Goal: Task Accomplishment & Management: Use online tool/utility

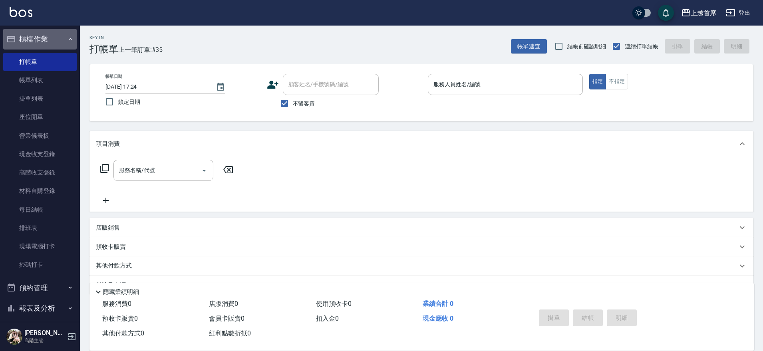
click at [58, 44] on button "櫃檯作業" at bounding box center [40, 39] width 74 height 21
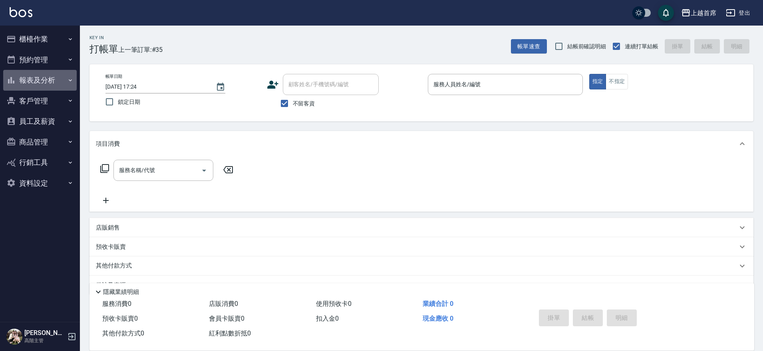
click at [48, 72] on button "報表及分析" at bounding box center [40, 80] width 74 height 21
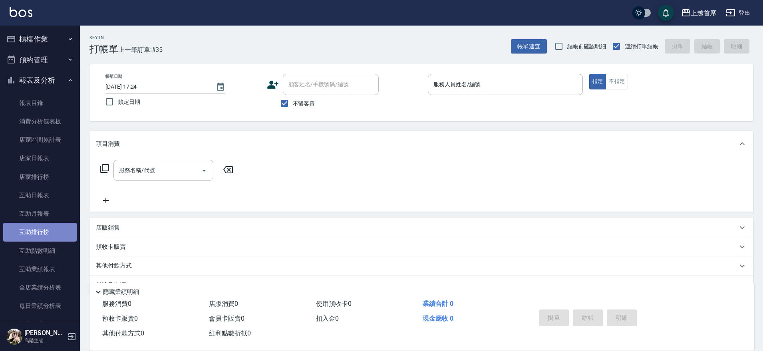
click at [41, 228] on link "互助排行榜" at bounding box center [40, 232] width 74 height 18
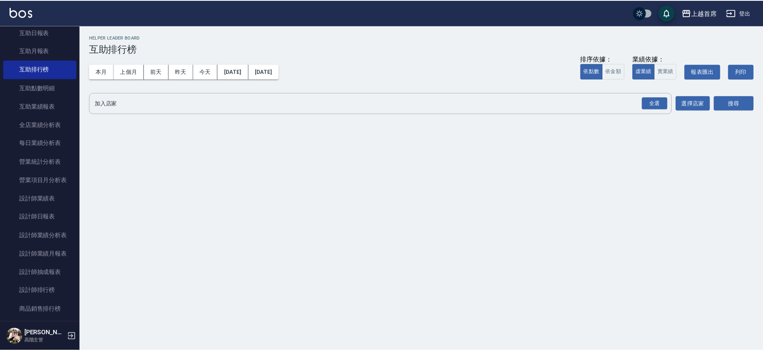
scroll to position [168, 0]
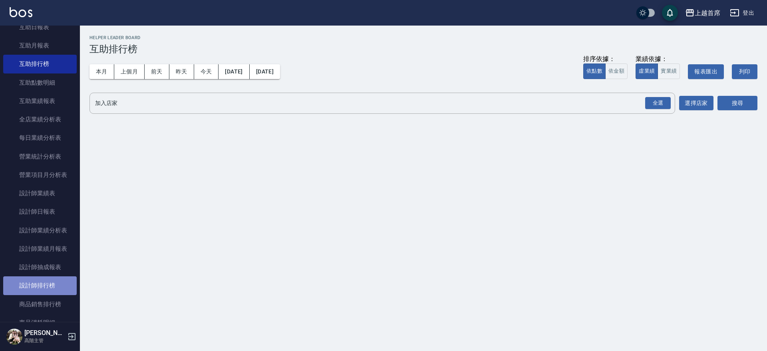
click at [48, 280] on link "設計師排行榜" at bounding box center [40, 286] width 74 height 18
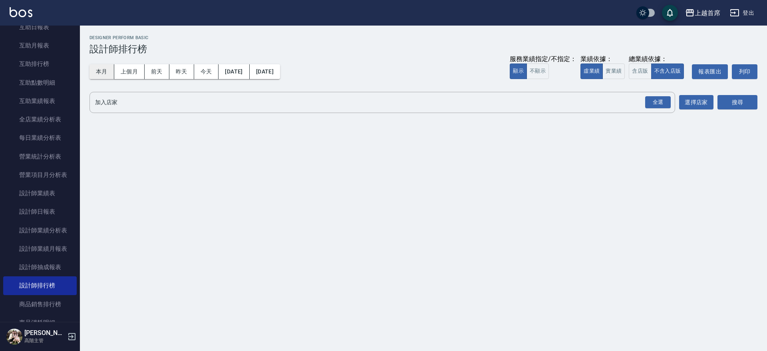
click at [104, 74] on button "本月" at bounding box center [102, 71] width 25 height 15
click at [215, 67] on button "今天" at bounding box center [206, 71] width 25 height 15
click at [611, 71] on button "實業績" at bounding box center [614, 72] width 22 height 16
click at [660, 102] on div "全選" at bounding box center [658, 102] width 26 height 12
click at [731, 105] on button "搜尋" at bounding box center [738, 103] width 40 height 15
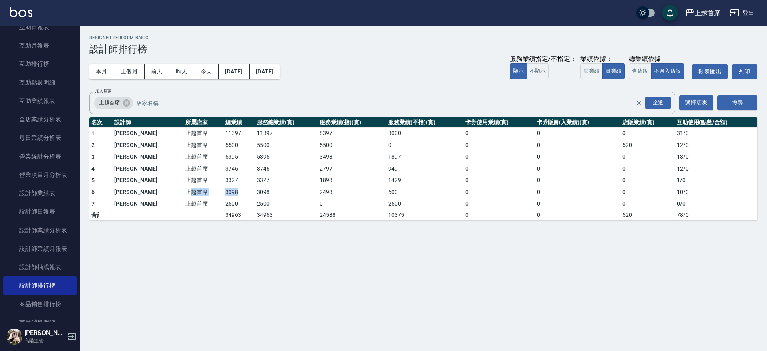
drag, startPoint x: 165, startPoint y: 193, endPoint x: 233, endPoint y: 189, distance: 68.1
click at [233, 189] on tr "6 [PERSON_NAME]首席 3098 3098 2498 600 0 0 0 10 / 0" at bounding box center [424, 193] width 668 height 12
click at [233, 189] on td "3098" at bounding box center [239, 193] width 32 height 12
click at [205, 70] on button "今天" at bounding box center [206, 71] width 25 height 15
click at [55, 205] on link "設計師日報表" at bounding box center [40, 212] width 74 height 18
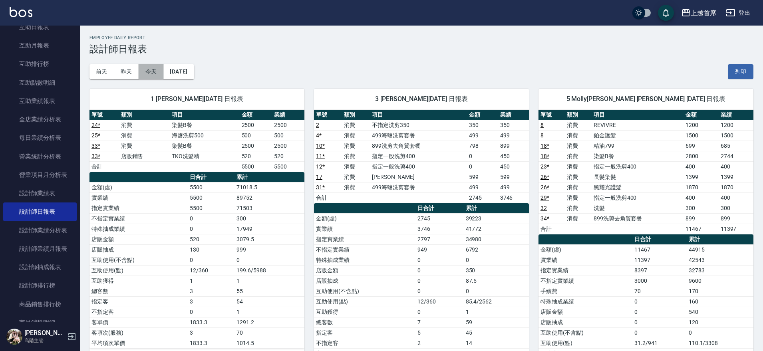
click at [143, 69] on button "今天" at bounding box center [151, 71] width 25 height 15
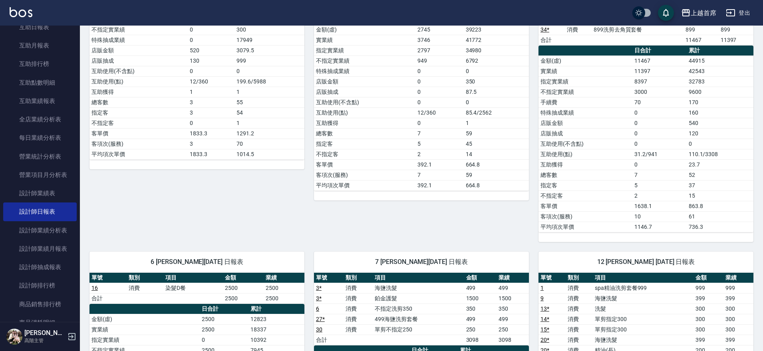
drag, startPoint x: 389, startPoint y: 94, endPoint x: 354, endPoint y: 182, distance: 94.6
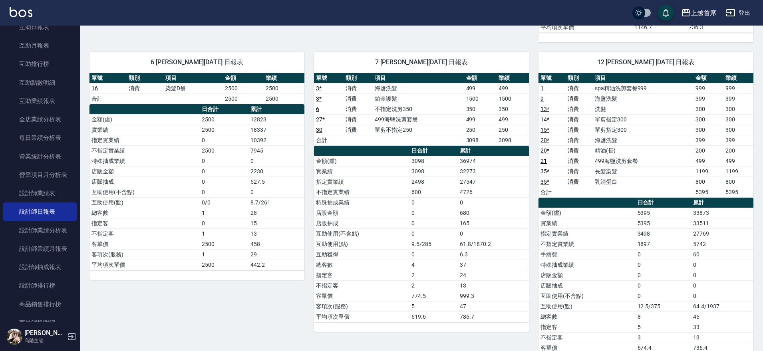
drag, startPoint x: 296, startPoint y: 195, endPoint x: 296, endPoint y: 178, distance: 17.2
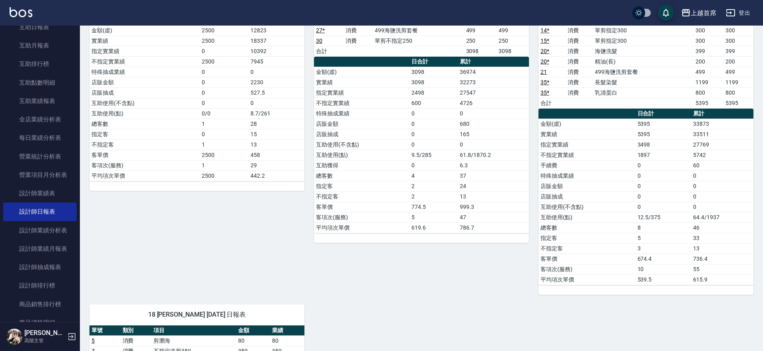
scroll to position [721, 0]
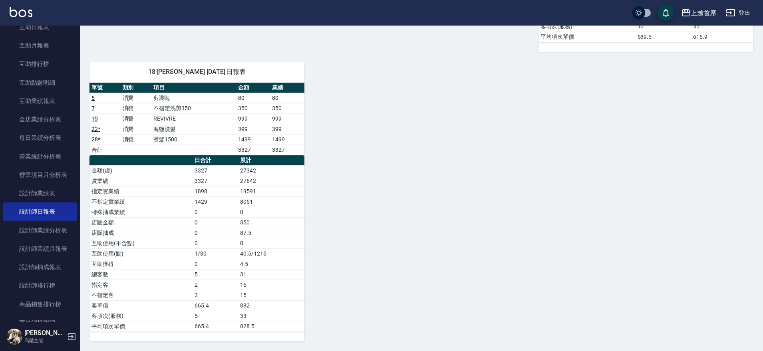
drag, startPoint x: 474, startPoint y: 189, endPoint x: 428, endPoint y: 253, distance: 78.0
drag, startPoint x: 223, startPoint y: 140, endPoint x: 249, endPoint y: 138, distance: 26.9
click at [249, 138] on tr "28 * 消費 燙髮1500 1499 1499" at bounding box center [197, 139] width 215 height 10
drag, startPoint x: 225, startPoint y: 131, endPoint x: 258, endPoint y: 131, distance: 33.2
click at [258, 131] on tr "22 * 消費 海鹽洗髮 399 399" at bounding box center [197, 129] width 215 height 10
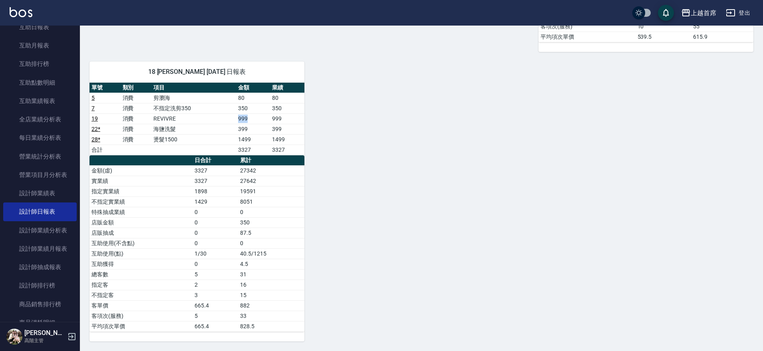
drag, startPoint x: 222, startPoint y: 118, endPoint x: 255, endPoint y: 118, distance: 32.4
click at [255, 118] on tr "19 消費 REVIVRE 999 999" at bounding box center [197, 119] width 215 height 10
click at [255, 118] on td "999" at bounding box center [253, 119] width 34 height 10
drag, startPoint x: 231, startPoint y: 108, endPoint x: 255, endPoint y: 109, distance: 24.4
click at [255, 109] on tr "7 消費 不指定洗剪350 350 350" at bounding box center [197, 108] width 215 height 10
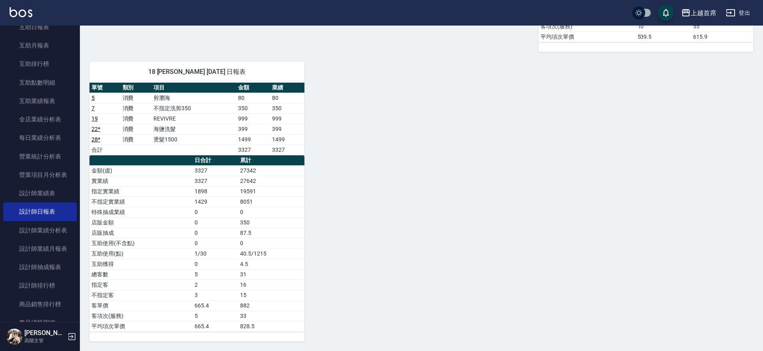
click at [254, 118] on td "999" at bounding box center [253, 119] width 34 height 10
drag, startPoint x: 234, startPoint y: 149, endPoint x: 263, endPoint y: 147, distance: 28.4
click at [262, 147] on tr "合計 3327 3327" at bounding box center [197, 150] width 215 height 10
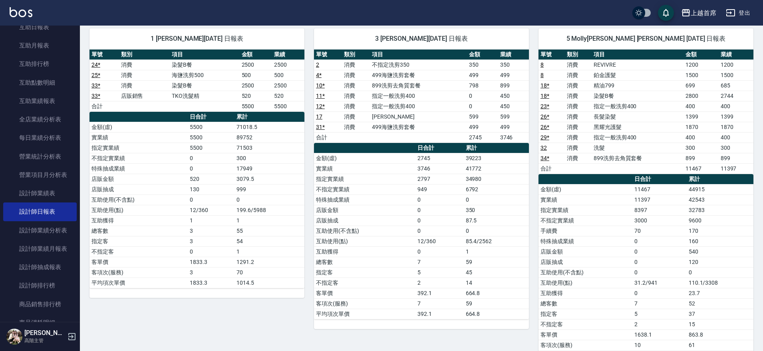
scroll to position [0, 0]
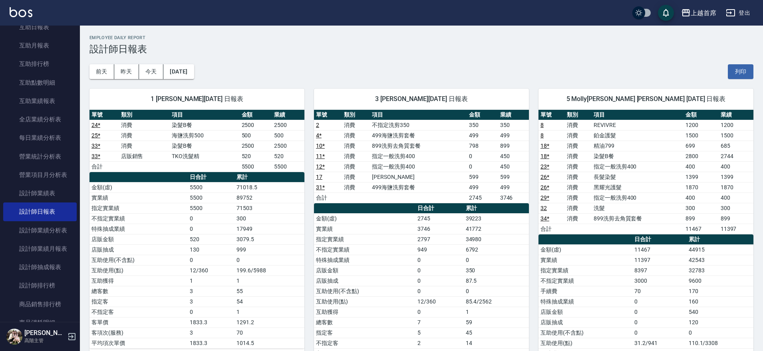
drag, startPoint x: 347, startPoint y: 139, endPoint x: 330, endPoint y: 77, distance: 64.7
click at [156, 81] on div "1 [PERSON_NAME][DATE] 日報表 單號 類別 項目 金額 業績 24 * 消費 染髮B餐 2500 2500 25 * 消費 海鹽洗剪500…" at bounding box center [192, 255] width 225 height 352
click at [152, 76] on button "今天" at bounding box center [151, 71] width 25 height 15
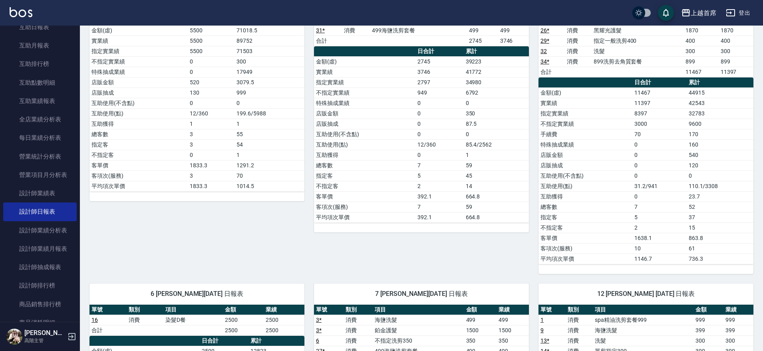
drag, startPoint x: 397, startPoint y: 203, endPoint x: 400, endPoint y: 244, distance: 40.8
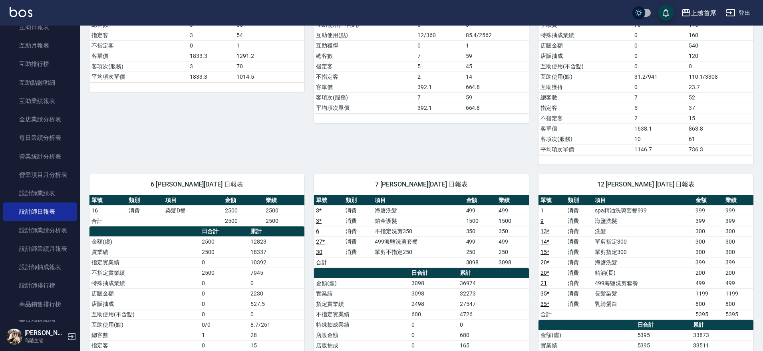
scroll to position [276, 0]
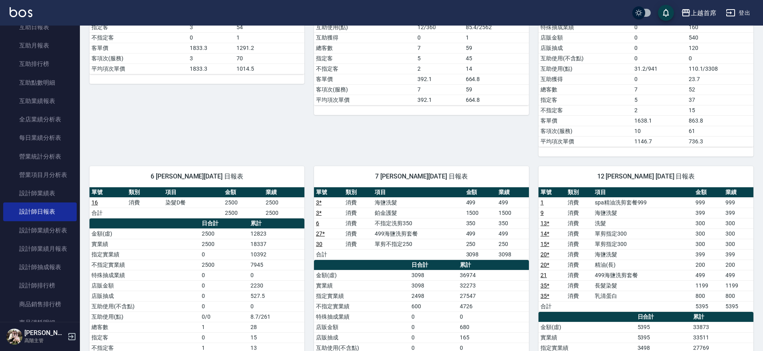
drag, startPoint x: 397, startPoint y: 231, endPoint x: 396, endPoint y: 255, distance: 23.2
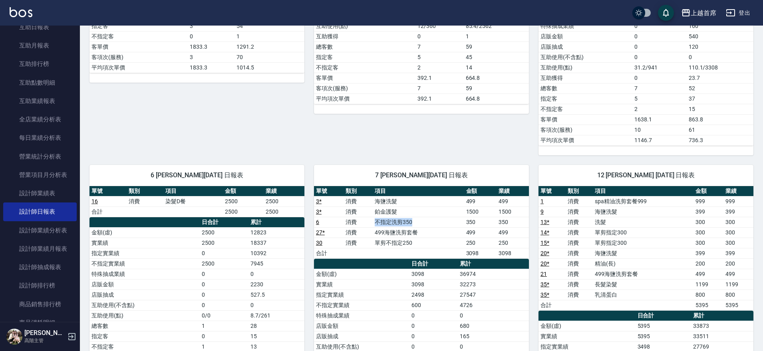
drag, startPoint x: 367, startPoint y: 223, endPoint x: 438, endPoint y: 223, distance: 71.1
click at [426, 220] on tr "6 消費 不指定洗剪350 350 350" at bounding box center [421, 222] width 215 height 10
drag, startPoint x: 431, startPoint y: 242, endPoint x: 485, endPoint y: 241, distance: 54.4
click at [485, 241] on tr "30 消費 單剪不指定250 250 250" at bounding box center [421, 243] width 215 height 10
drag, startPoint x: 440, startPoint y: 229, endPoint x: 481, endPoint y: 231, distance: 40.8
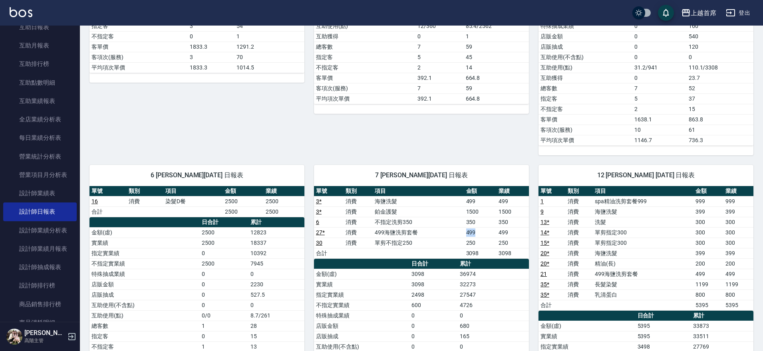
click at [481, 231] on tr "27 * 消費 499海鹽洗剪套餐 499 499" at bounding box center [421, 232] width 215 height 10
click at [320, 231] on link "27 *" at bounding box center [320, 232] width 9 height 6
click at [48, 291] on link "設計師排行榜" at bounding box center [40, 286] width 74 height 18
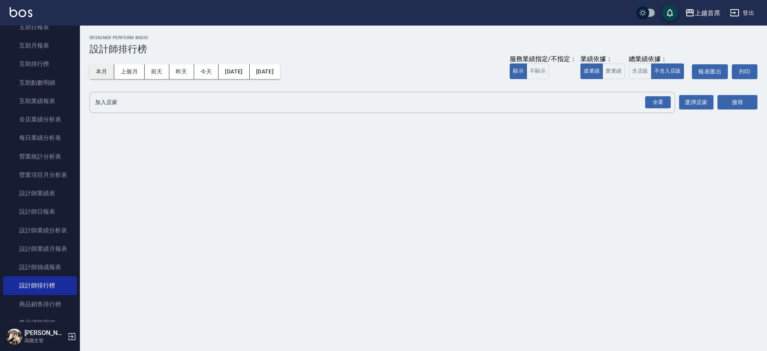
click at [107, 73] on button "本月" at bounding box center [102, 71] width 25 height 15
click at [605, 72] on button "實業績" at bounding box center [614, 72] width 22 height 16
click at [653, 102] on div "全選" at bounding box center [658, 102] width 26 height 12
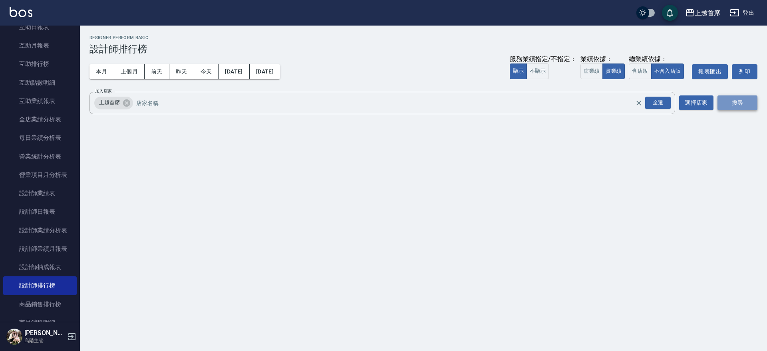
click at [723, 101] on button "搜尋" at bounding box center [738, 103] width 40 height 15
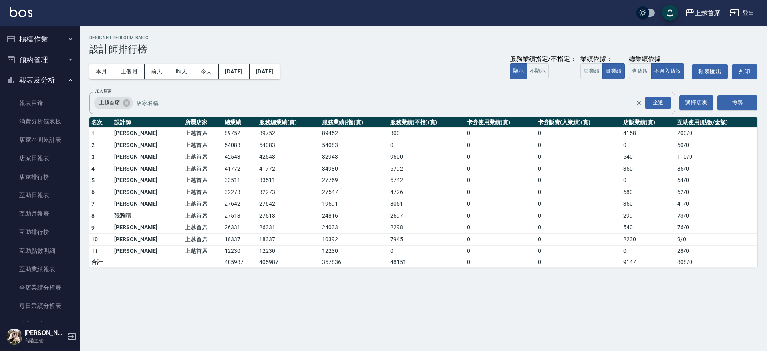
click at [54, 36] on button "櫃檯作業" at bounding box center [40, 39] width 74 height 21
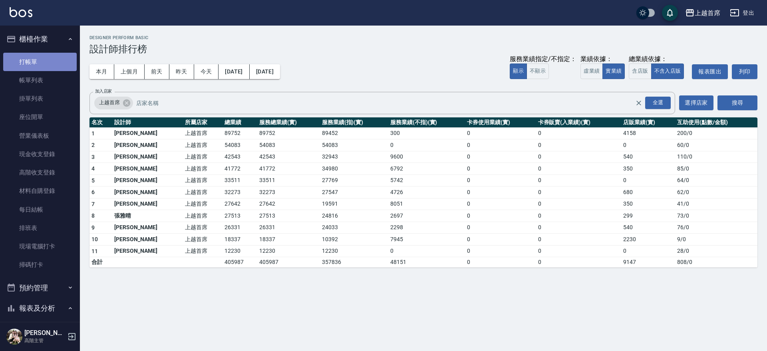
click at [50, 63] on link "打帳單" at bounding box center [40, 62] width 74 height 18
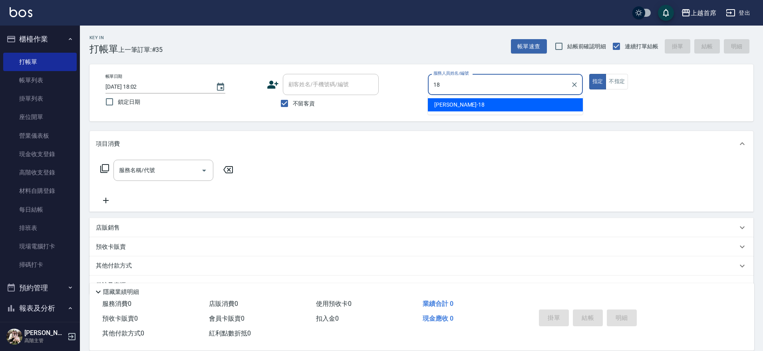
type input "Linda-18"
type button "true"
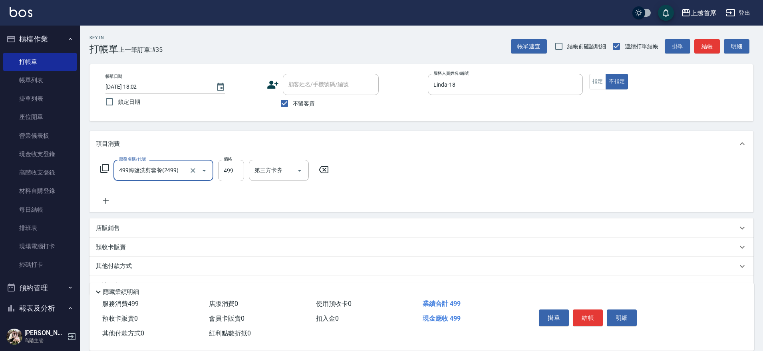
type input "499海鹽洗剪套餐(2499)"
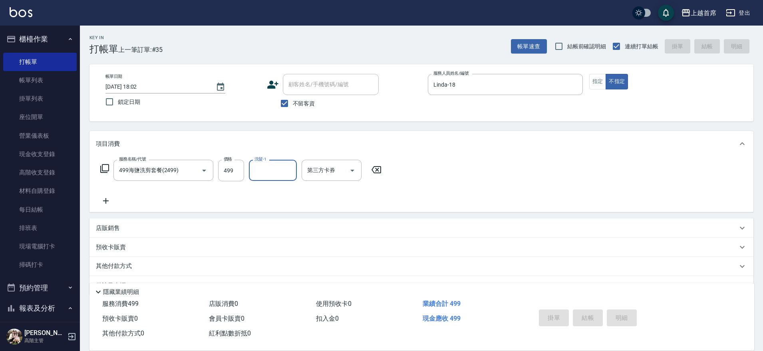
type input "[DATE] 18:05"
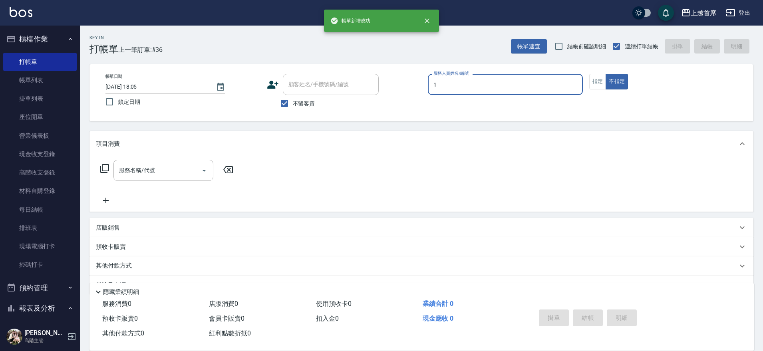
type input "[PERSON_NAME]-1"
type button "false"
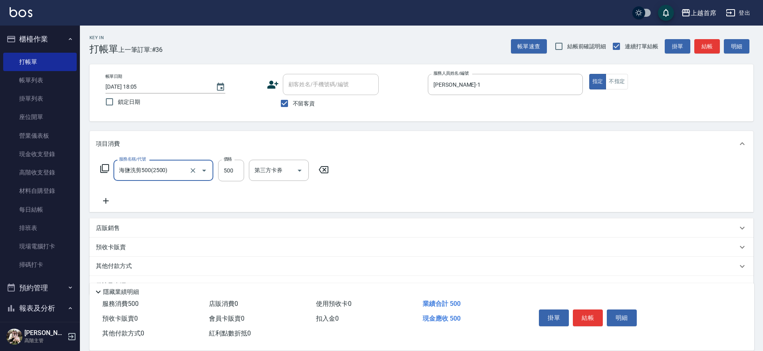
type input "海鹽洗剪500(2500)"
type input "[PERSON_NAME]-16"
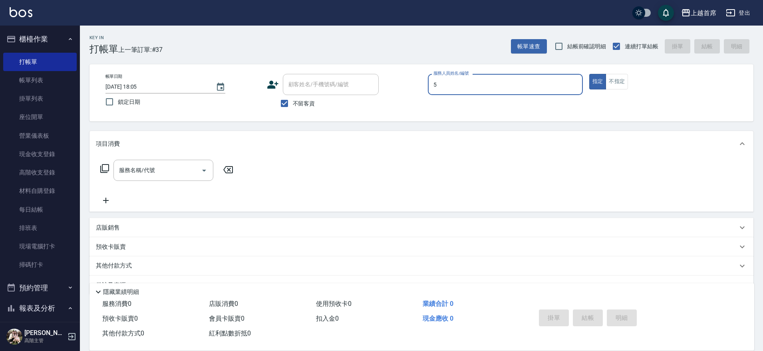
type input "[PERSON_NAME]-5"
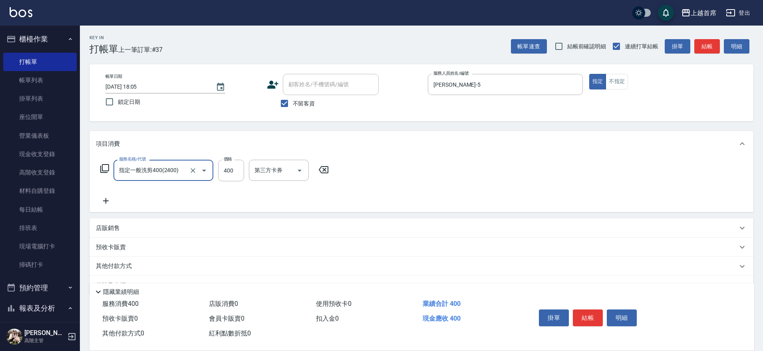
type input "指定一般洗剪400(2400)"
type input "[PERSON_NAME]-24"
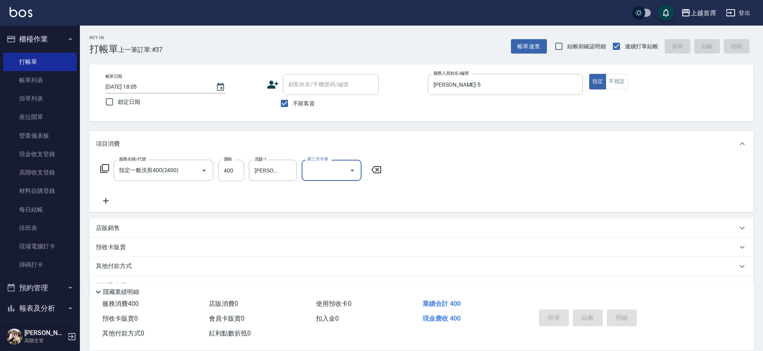
type input "[DATE] 18:06"
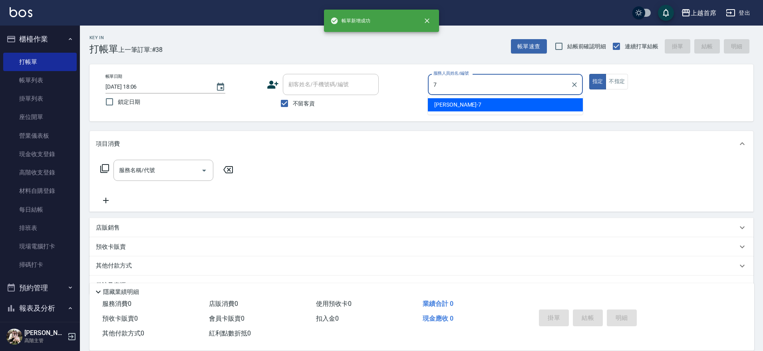
type input "[PERSON_NAME]-7"
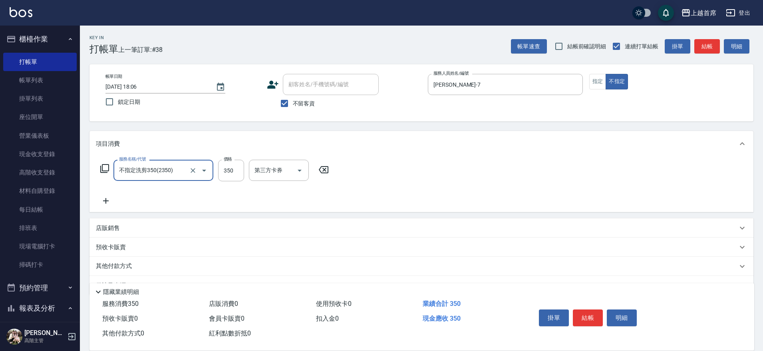
type input "不指定洗剪350(2350)"
type input "[PERSON_NAME]-20"
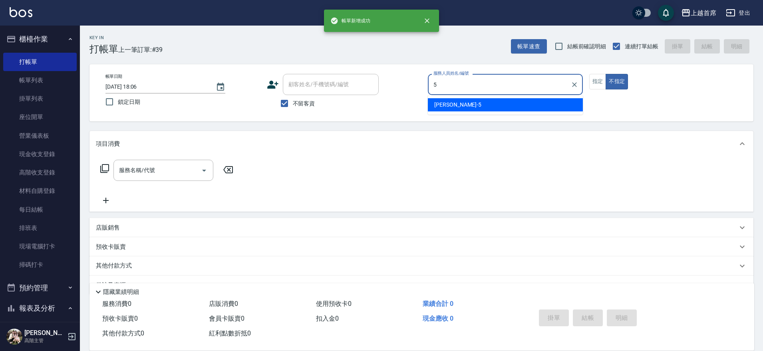
type input "[PERSON_NAME]-5"
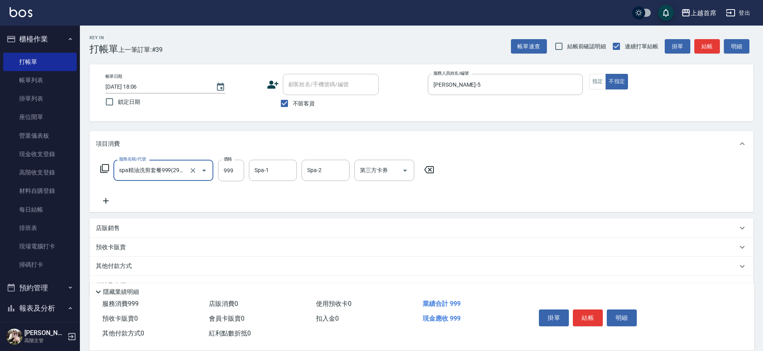
type input "spa精油洗剪套餐999(2999)"
type input "[PERSON_NAME]-23"
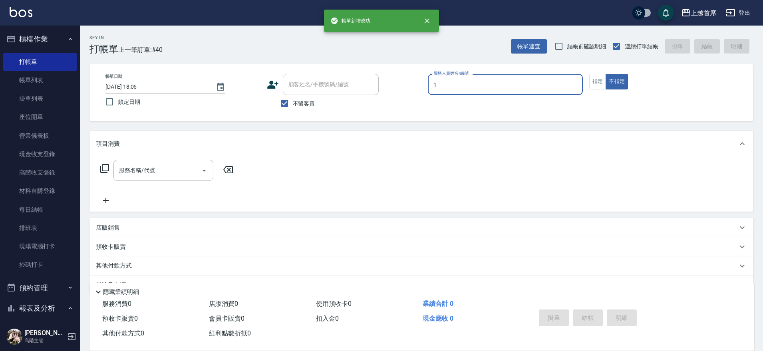
type input "[PERSON_NAME]-1"
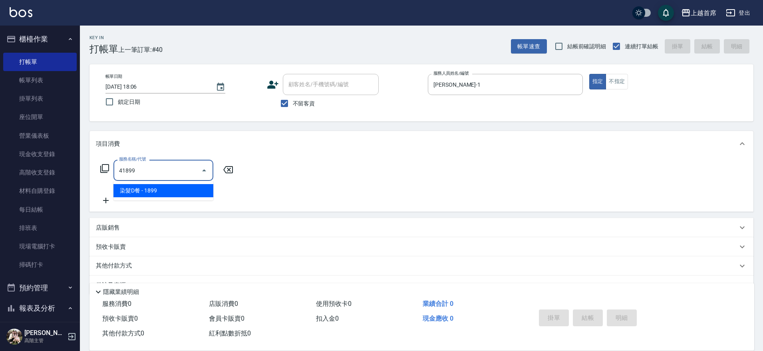
type input "染髮D餐(41899)"
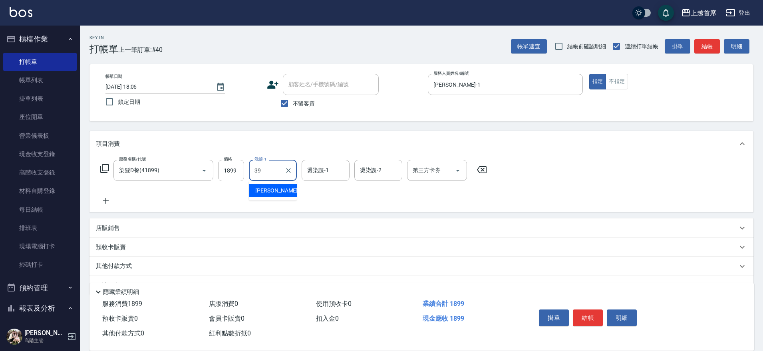
type input "[PERSON_NAME]-39"
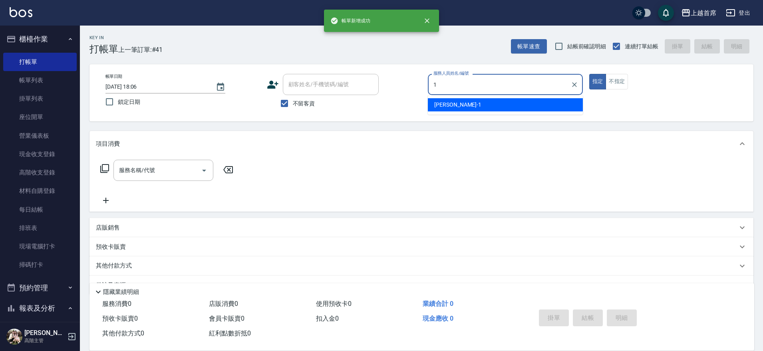
type input "[PERSON_NAME]-1"
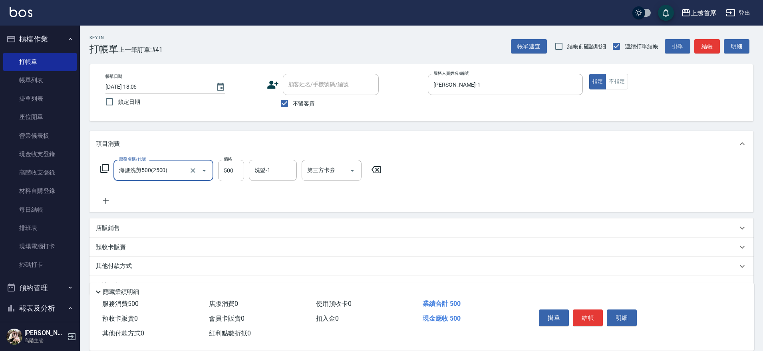
type input "海鹽洗剪500(2500)"
type input "[PERSON_NAME]-39"
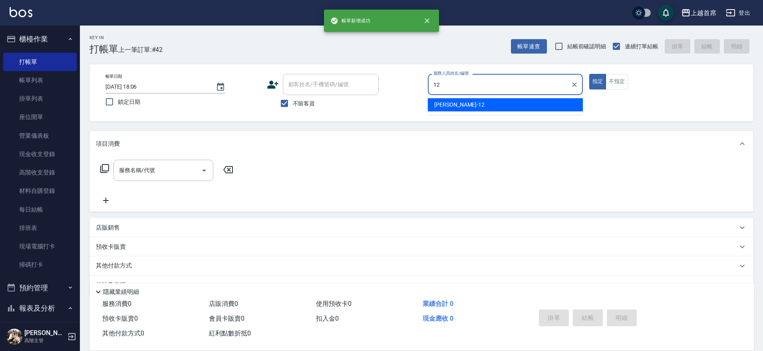
type input "[PERSON_NAME]-12"
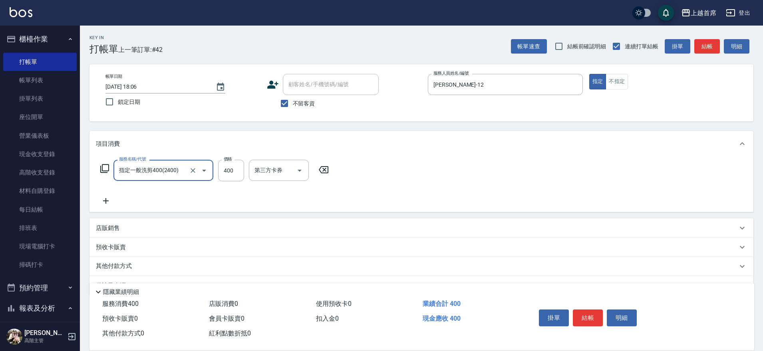
type input "指定一般洗剪400(2400)"
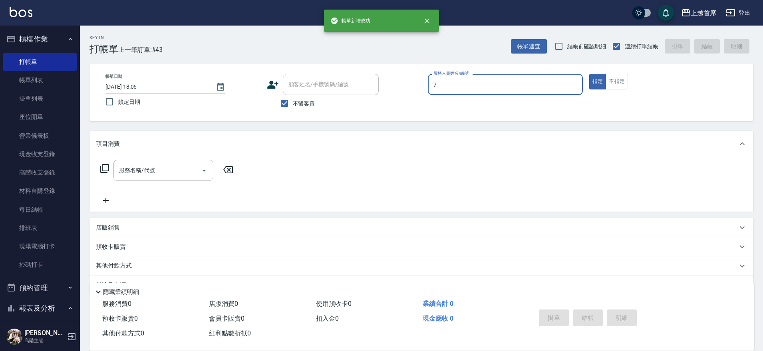
type input "[PERSON_NAME]-7"
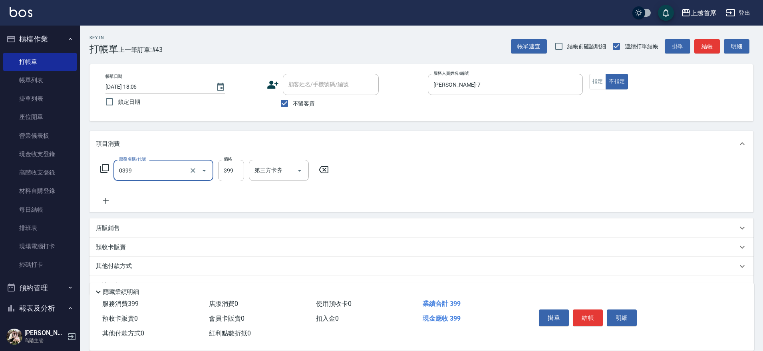
type input "海鹽洗髮(0399)"
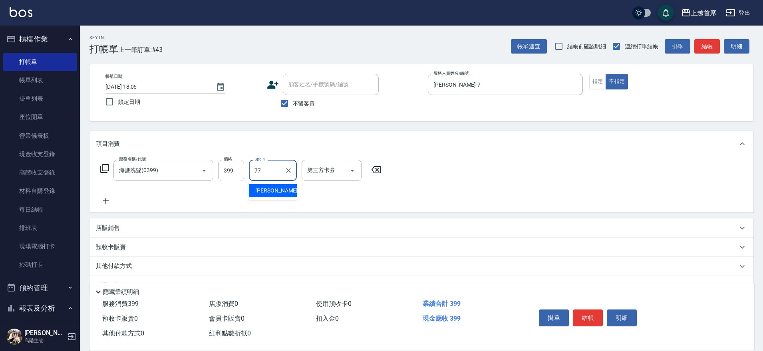
type input "[PERSON_NAME]-77"
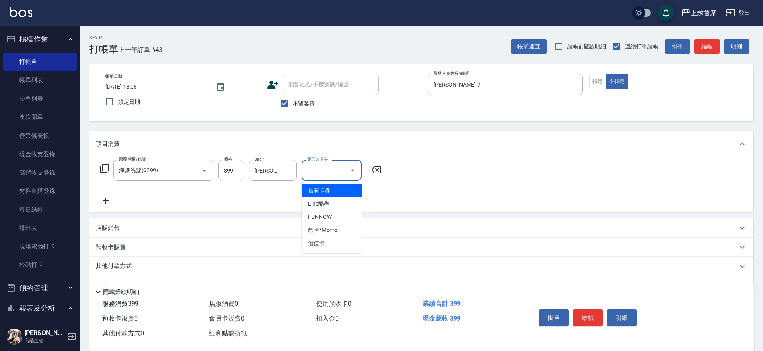
type input "儲值卡"
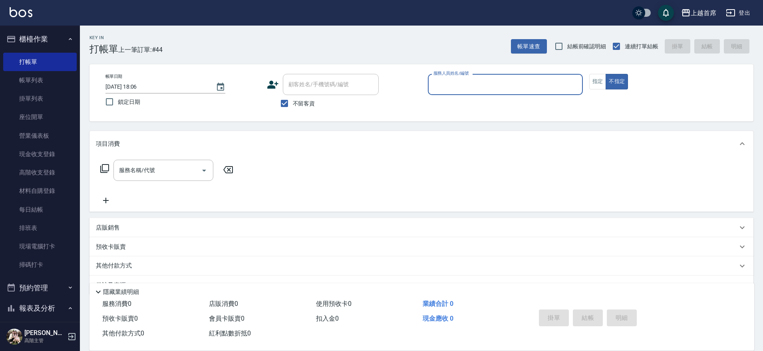
click at [52, 38] on button "櫃檯作業" at bounding box center [40, 39] width 74 height 21
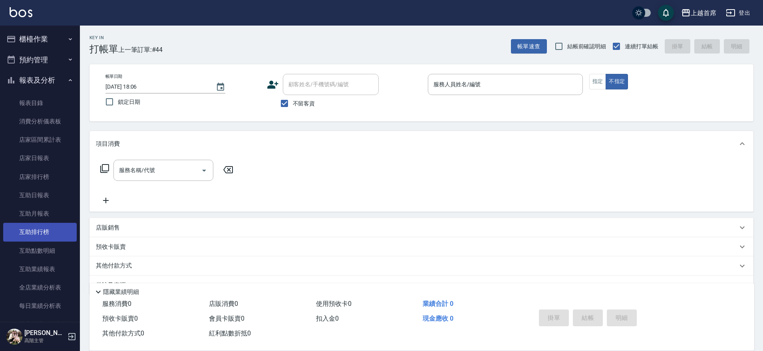
click at [44, 229] on link "互助排行榜" at bounding box center [40, 232] width 74 height 18
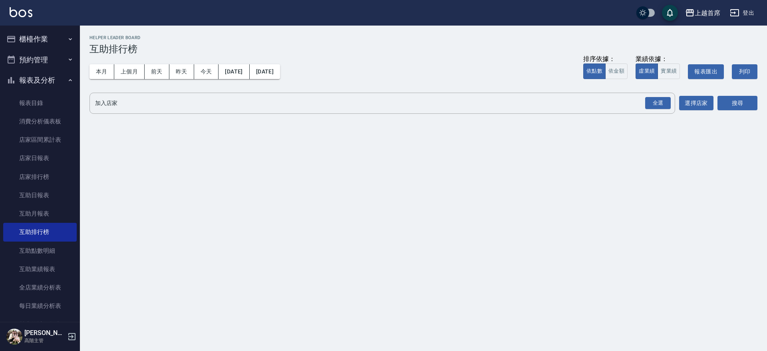
drag, startPoint x: 75, startPoint y: 91, endPoint x: 75, endPoint y: 102, distance: 10.8
click at [75, 102] on nav "櫃檯作業 打帳單 帳單列表 掛單列表 座位開單 營業儀表板 現金收支登錄 高階收支登錄 材料自購登錄 每日結帳 排班表 現場電腦打卡 掃碼打卡 預約管理 預約…" at bounding box center [40, 174] width 80 height 297
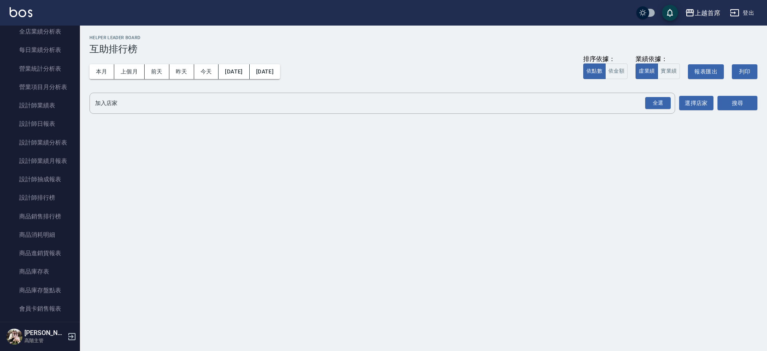
scroll to position [260, 0]
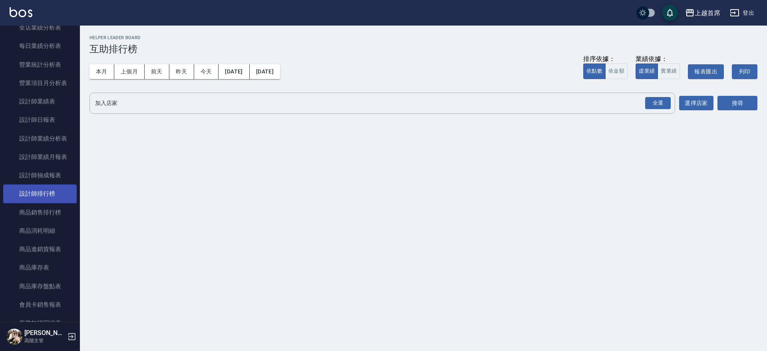
click at [46, 195] on link "設計師排行榜" at bounding box center [40, 194] width 74 height 18
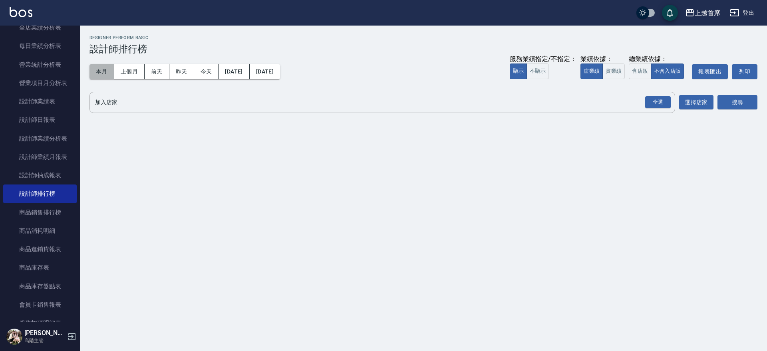
click at [99, 76] on button "本月" at bounding box center [102, 71] width 25 height 15
click at [614, 71] on button "實業績" at bounding box center [614, 72] width 22 height 16
drag, startPoint x: 651, startPoint y: 100, endPoint x: 665, endPoint y: 105, distance: 14.3
click at [652, 100] on div "全選" at bounding box center [658, 102] width 26 height 12
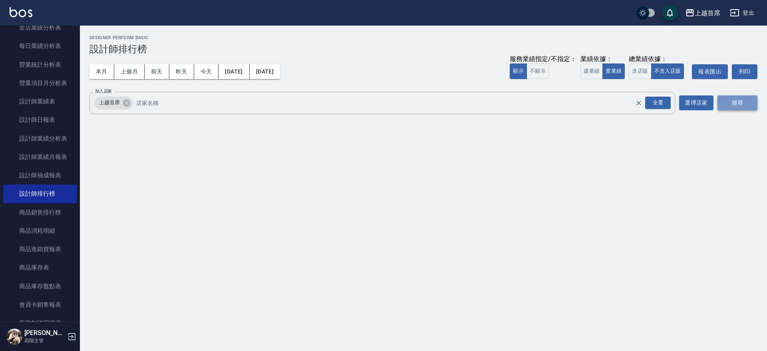
click at [736, 104] on button "搜尋" at bounding box center [738, 103] width 40 height 15
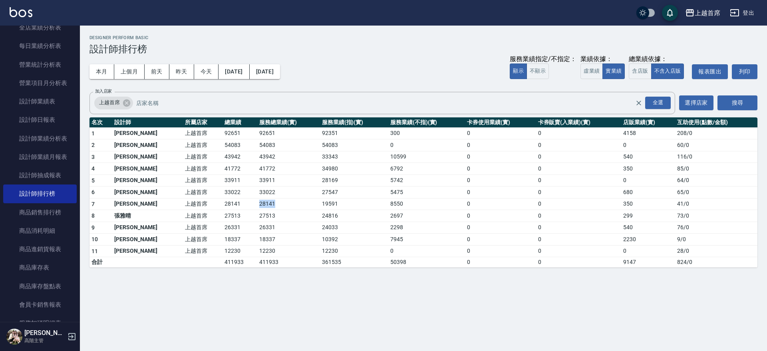
drag, startPoint x: 226, startPoint y: 202, endPoint x: 273, endPoint y: 205, distance: 46.4
click at [273, 205] on tr "7 [PERSON_NAME] 上越首席 28141 28141 19591 8550 0 0 350 41 / 0" at bounding box center [424, 204] width 668 height 12
click at [273, 205] on td "28141" at bounding box center [288, 204] width 62 height 12
drag, startPoint x: 290, startPoint y: 201, endPoint x: 342, endPoint y: 201, distance: 52.0
click at [342, 201] on tr "7 [PERSON_NAME] 上越首席 28141 28141 19591 8550 0 0 350 41 / 0" at bounding box center [424, 204] width 668 height 12
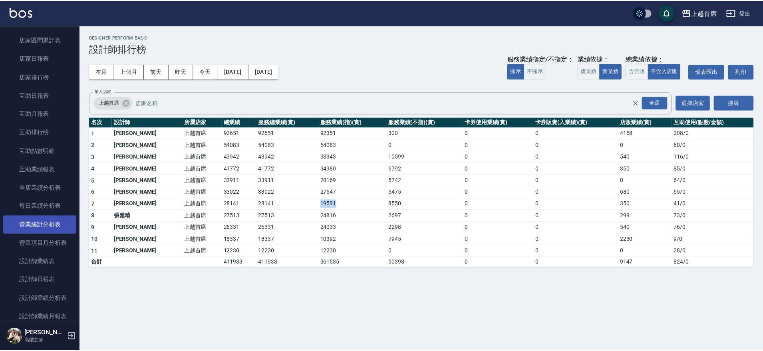
scroll to position [150, 0]
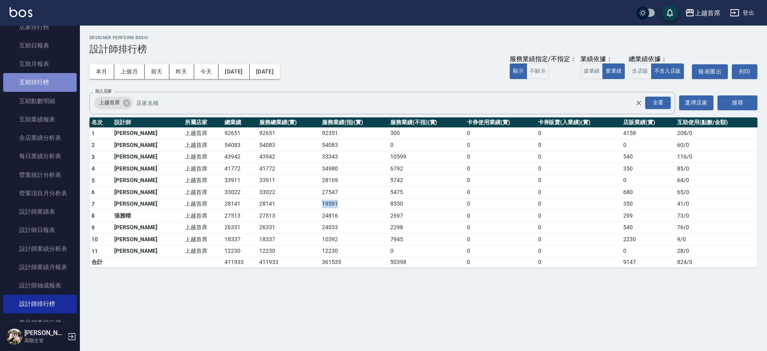
click at [52, 85] on link "互助排行榜" at bounding box center [40, 82] width 74 height 18
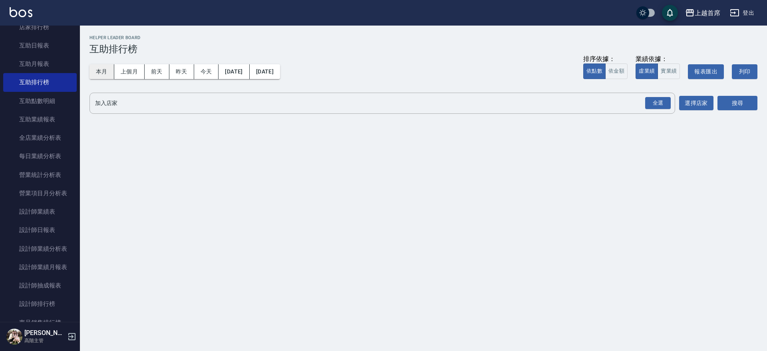
click at [104, 73] on button "本月" at bounding box center [102, 71] width 25 height 15
click at [668, 108] on div "全選" at bounding box center [658, 103] width 26 height 12
click at [727, 100] on button "搜尋" at bounding box center [738, 103] width 40 height 15
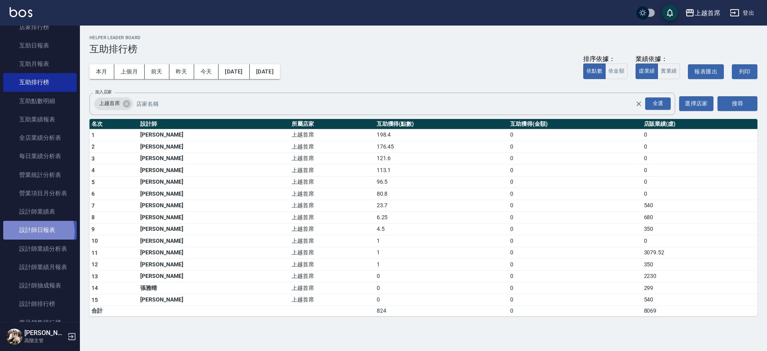
click at [34, 232] on link "設計師日報表" at bounding box center [40, 230] width 74 height 18
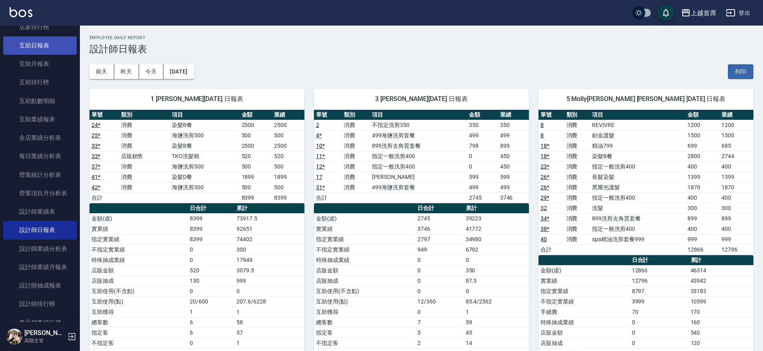
click at [48, 50] on link "互助日報表" at bounding box center [40, 45] width 74 height 18
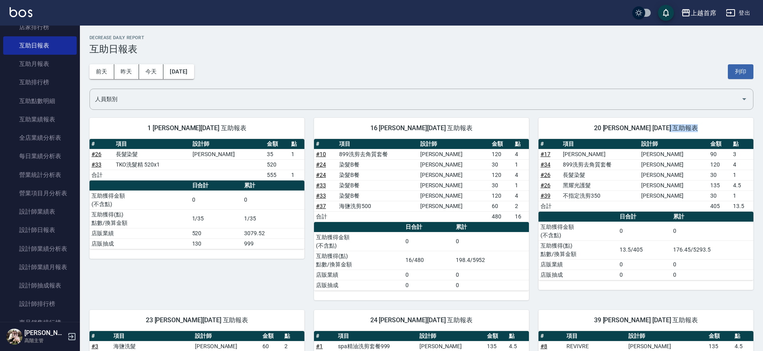
drag, startPoint x: 760, startPoint y: 125, endPoint x: 767, endPoint y: 163, distance: 39.4
click at [542, 272] on td "店販抽成" at bounding box center [578, 275] width 79 height 10
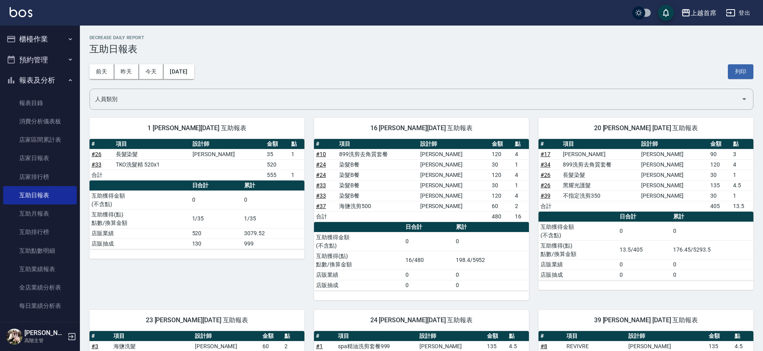
click at [68, 80] on icon "button" at bounding box center [70, 80] width 6 height 6
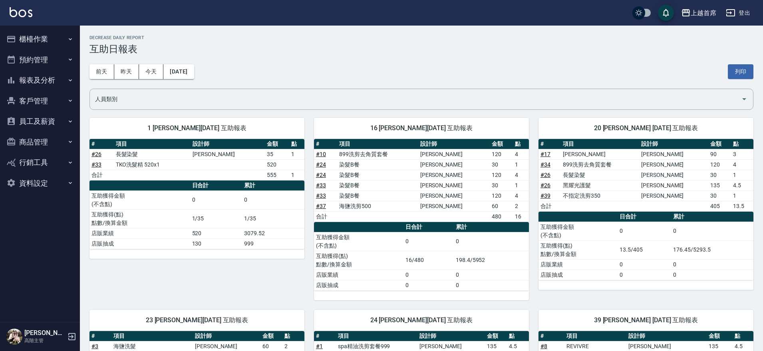
click at [55, 36] on button "櫃檯作業" at bounding box center [40, 39] width 74 height 21
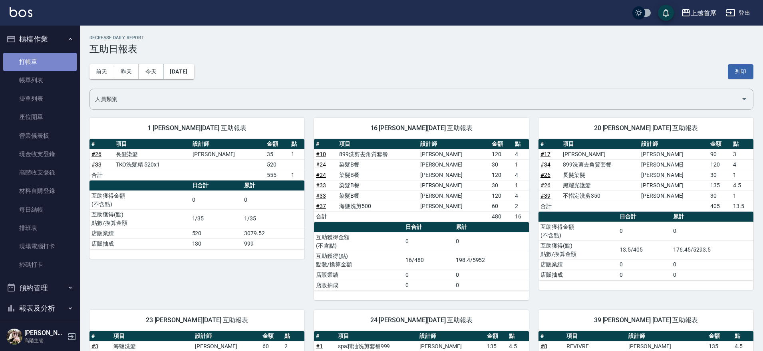
click at [52, 58] on link "打帳單" at bounding box center [40, 62] width 74 height 18
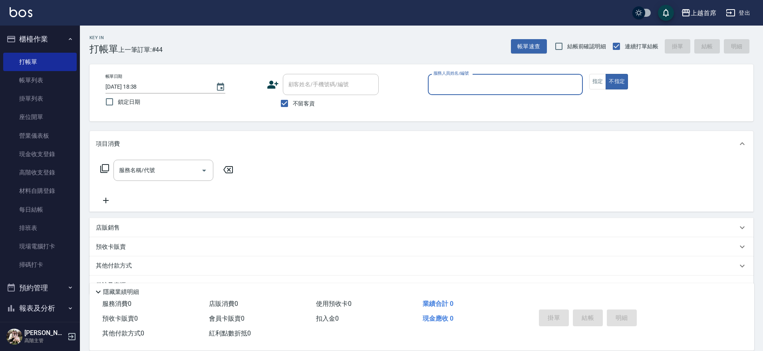
click at [65, 50] on ul "打帳單 帳單列表 掛單列表 座位開單 營業儀表板 現金收支登錄 高階收支登錄 材料自購登錄 每日結帳 排班表 現場電腦打卡 掃碼打卡" at bounding box center [40, 164] width 74 height 228
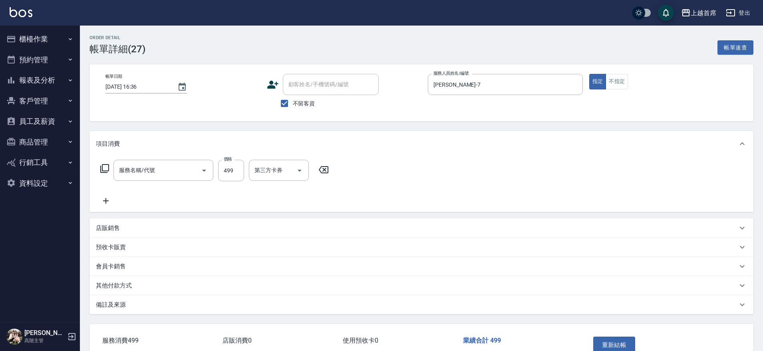
type input "[DATE] 16:36"
checkbox input "true"
type input "[PERSON_NAME]-7"
type input "499海鹽洗剪套餐(2499)"
click at [227, 161] on label "價格" at bounding box center [228, 159] width 8 height 6
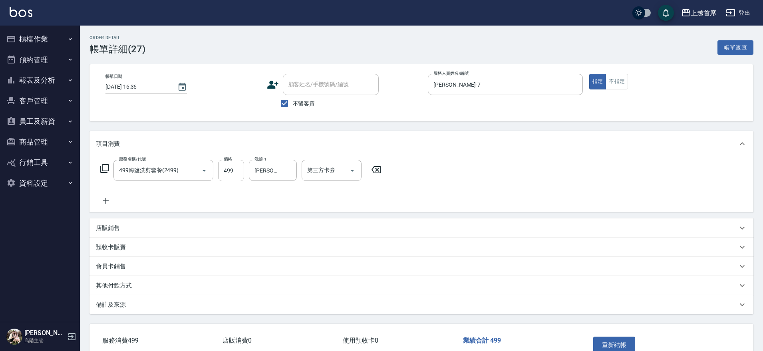
click at [227, 161] on input "499" at bounding box center [231, 171] width 26 height 22
click at [159, 177] on input "499海鹽洗剪套餐(2499)" at bounding box center [152, 170] width 70 height 14
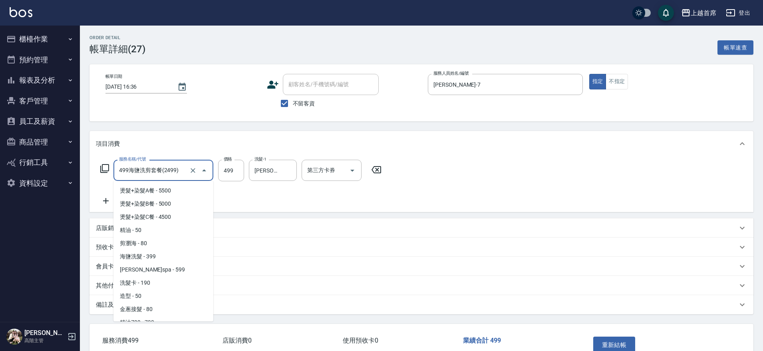
scroll to position [179, 0]
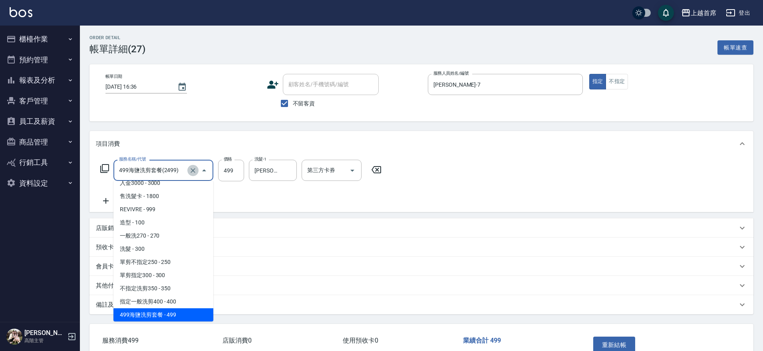
click at [192, 171] on icon "Clear" at bounding box center [193, 170] width 5 height 5
click at [167, 176] on input "服務名稱/代號" at bounding box center [152, 170] width 70 height 14
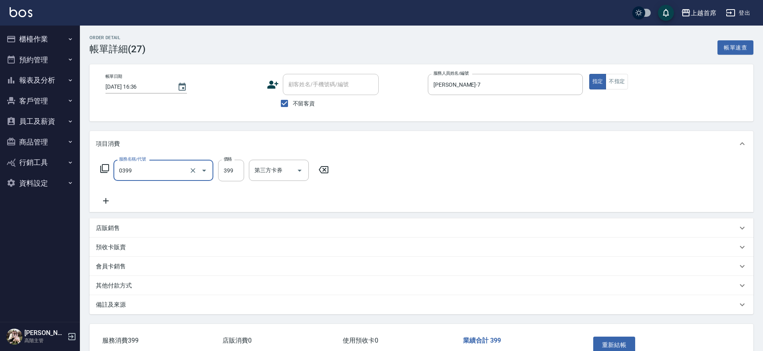
type input "海鹽洗髮(0399)"
type input "499"
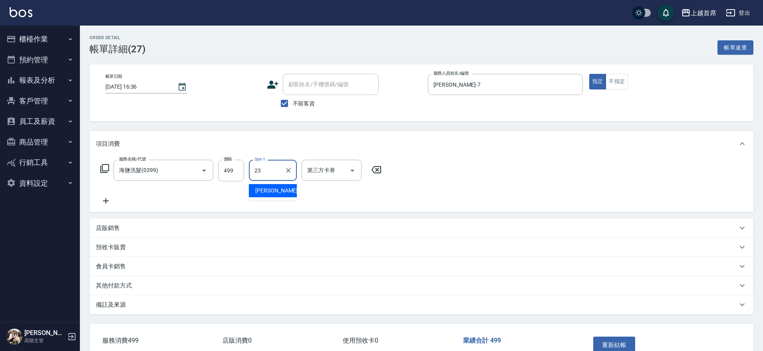
type input "[PERSON_NAME]-23"
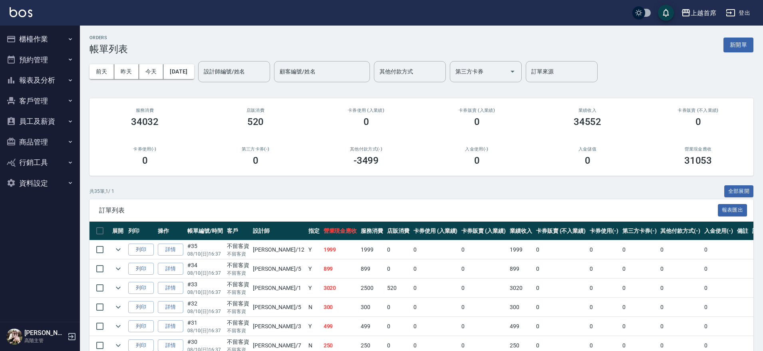
drag, startPoint x: 168, startPoint y: 180, endPoint x: 160, endPoint y: 135, distance: 46.2
click at [99, 75] on button "前天" at bounding box center [102, 71] width 25 height 15
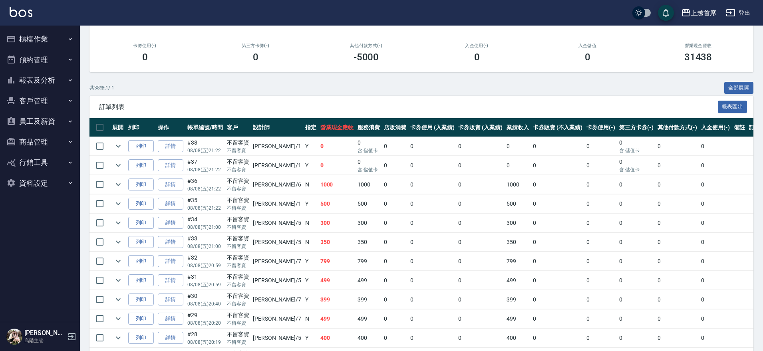
drag, startPoint x: 380, startPoint y: 201, endPoint x: 360, endPoint y: 250, distance: 52.7
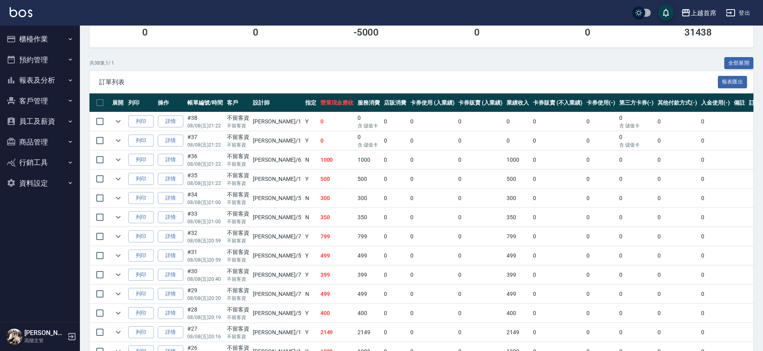
drag, startPoint x: 235, startPoint y: 231, endPoint x: 231, endPoint y: 251, distance: 20.6
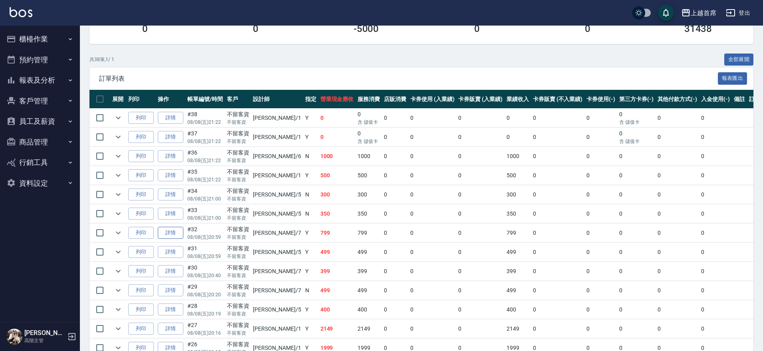
click at [171, 231] on link "詳情" at bounding box center [171, 233] width 26 height 12
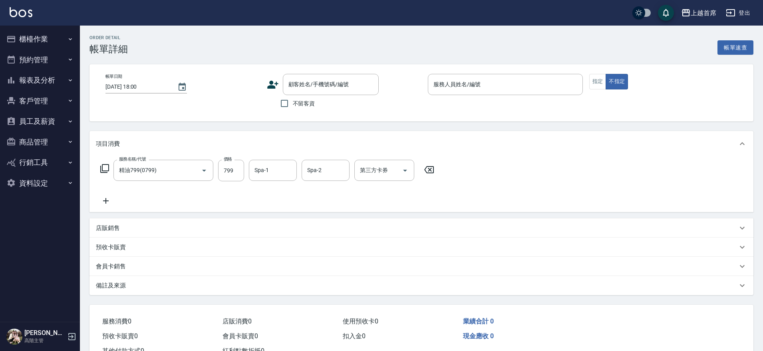
type input "精油799(0799)"
type input "2025/08/08 20:59"
checkbox input "true"
type input "[PERSON_NAME]-7"
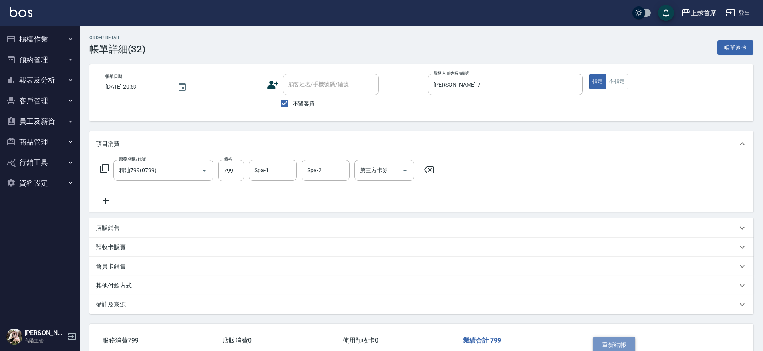
click at [595, 344] on button "重新結帳" at bounding box center [615, 345] width 42 height 17
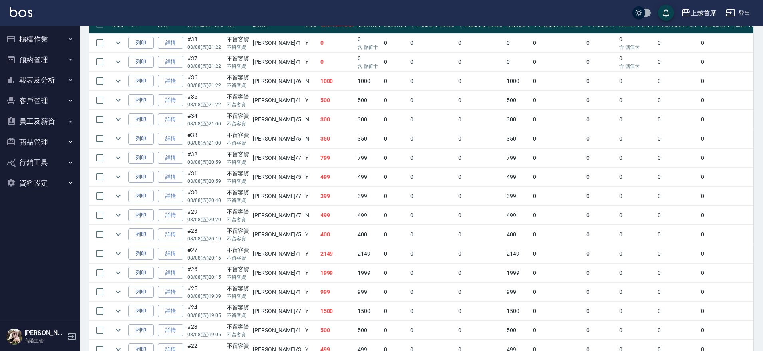
scroll to position [227, 0]
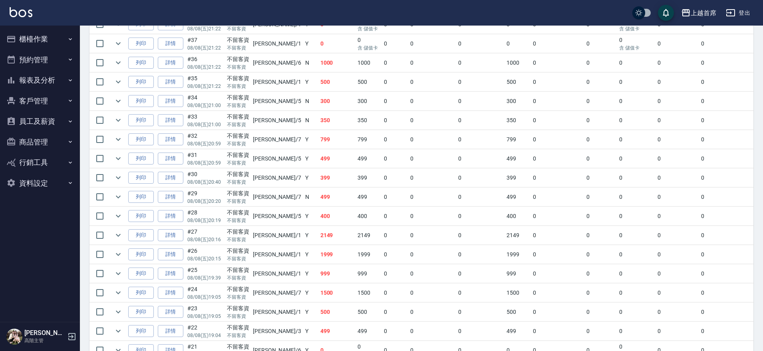
drag, startPoint x: 203, startPoint y: 258, endPoint x: 199, endPoint y: 291, distance: 33.4
click at [171, 179] on link "詳情" at bounding box center [171, 176] width 26 height 12
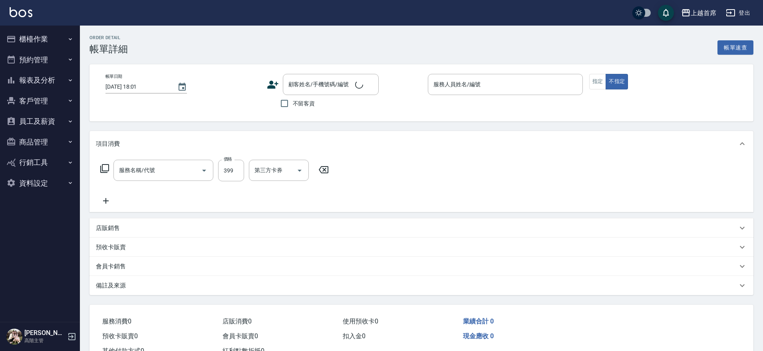
type input "2025/08/08 20:40"
checkbox input "true"
type input "[PERSON_NAME]-7"
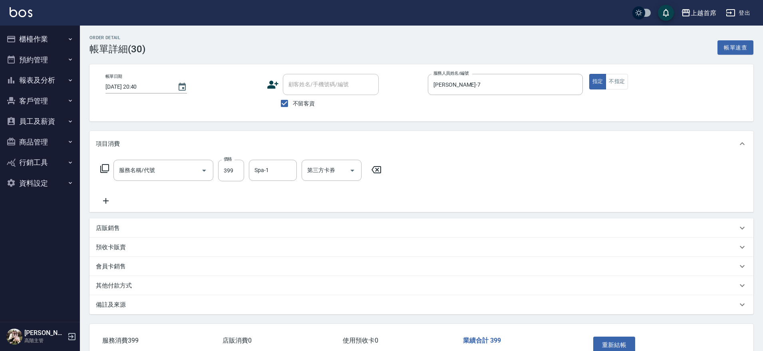
type input "海鹽洗髮(0399)"
